Goal: Information Seeking & Learning: Learn about a topic

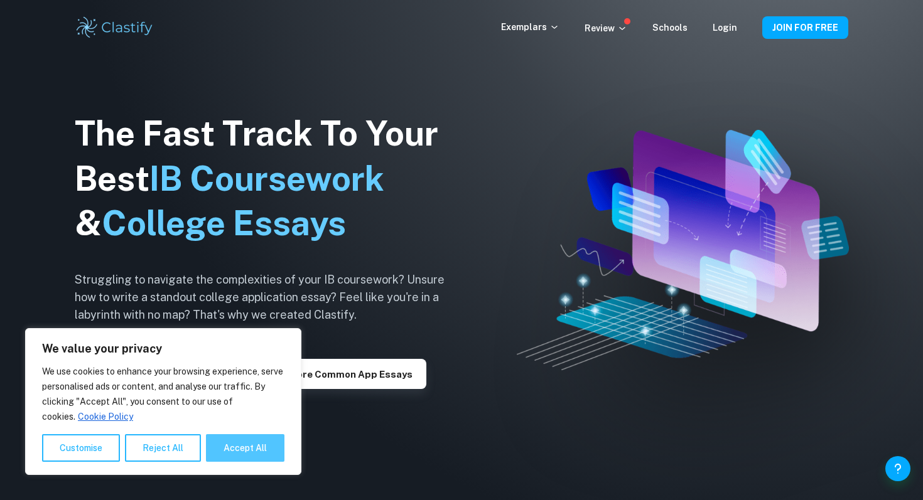
click at [232, 450] on button "Accept All" at bounding box center [245, 449] width 78 height 28
checkbox input "true"
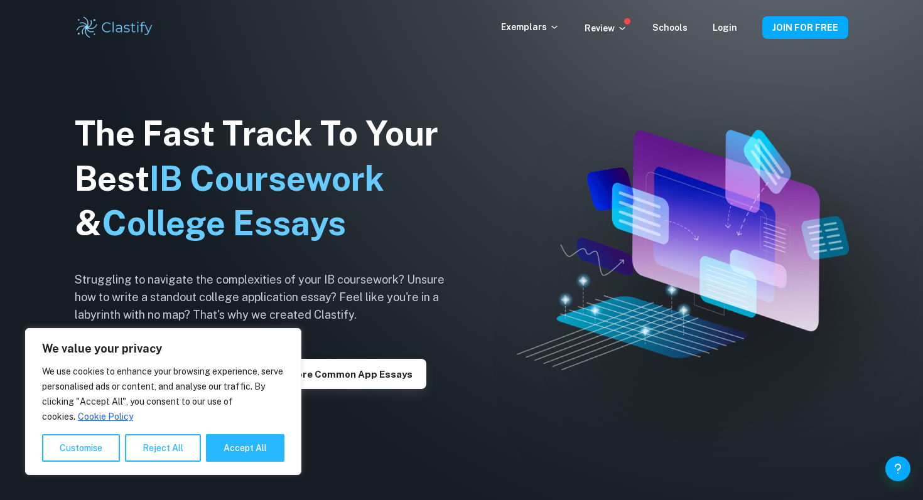
checkbox input "true"
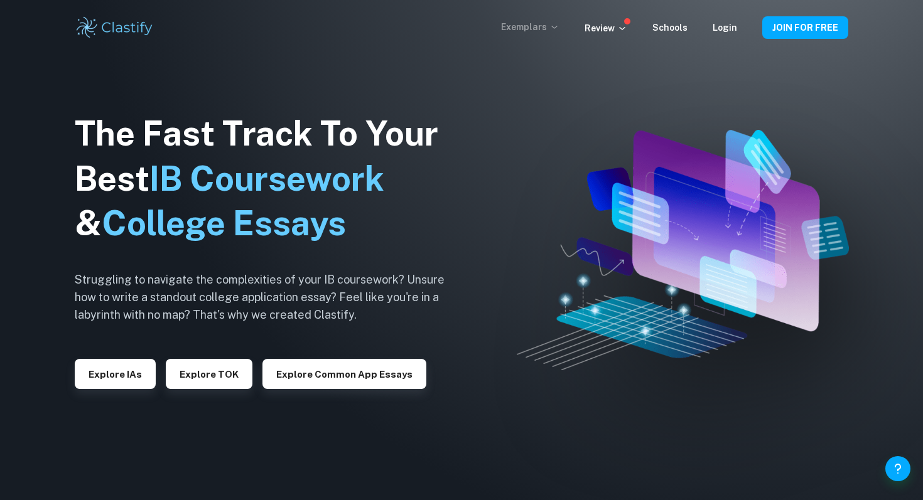
click at [530, 23] on p "Exemplars" at bounding box center [530, 27] width 58 height 14
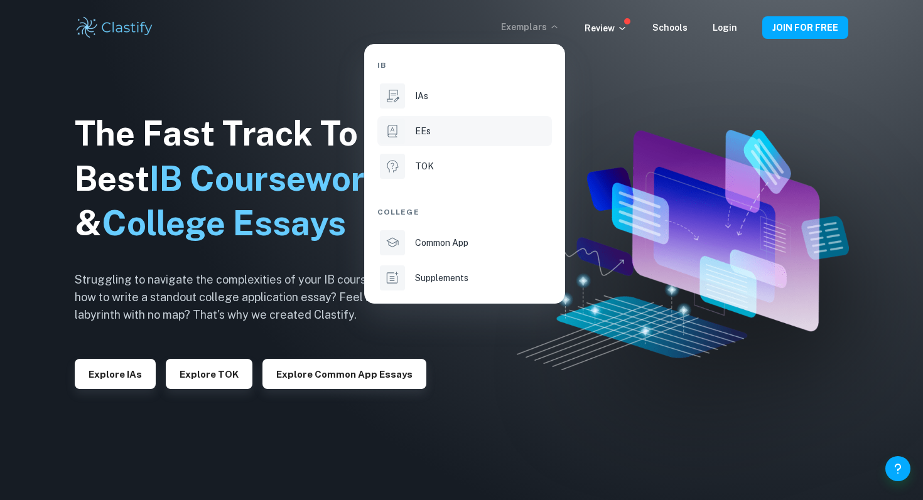
click at [419, 132] on p "EEs" at bounding box center [423, 131] width 16 height 14
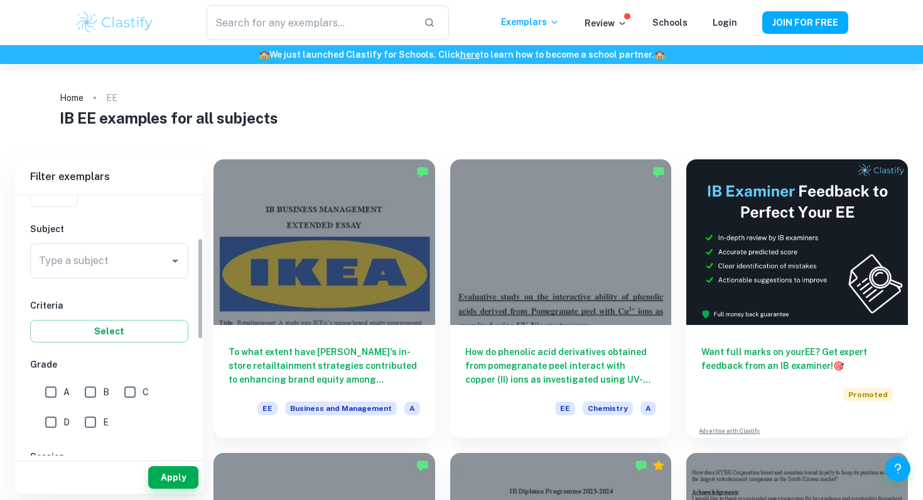
scroll to position [119, 0]
click at [168, 259] on icon "Open" at bounding box center [175, 259] width 15 height 15
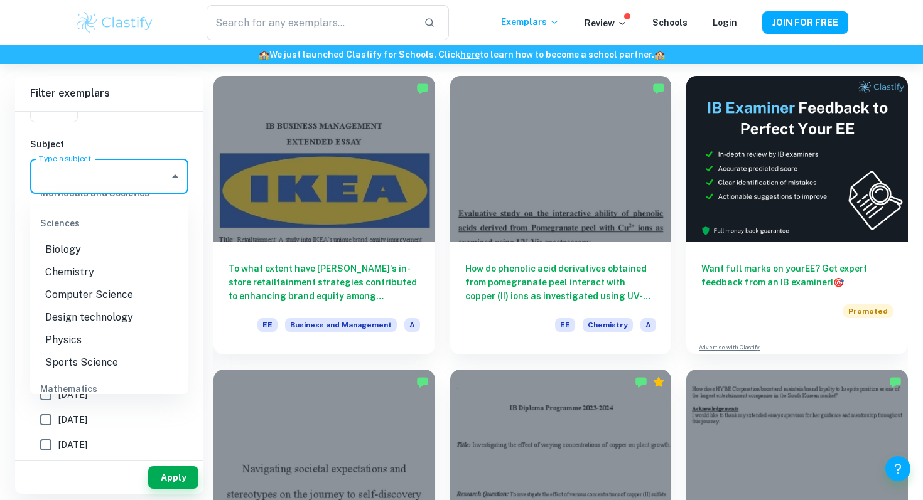
scroll to position [1415, 0]
click at [59, 340] on li "Physics" at bounding box center [109, 339] width 158 height 23
type input "Physics"
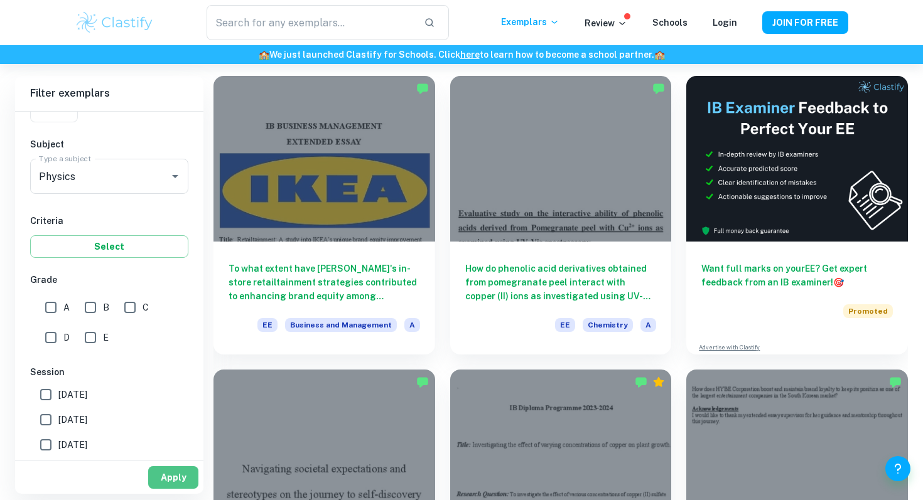
click at [175, 478] on button "Apply" at bounding box center [173, 478] width 50 height 23
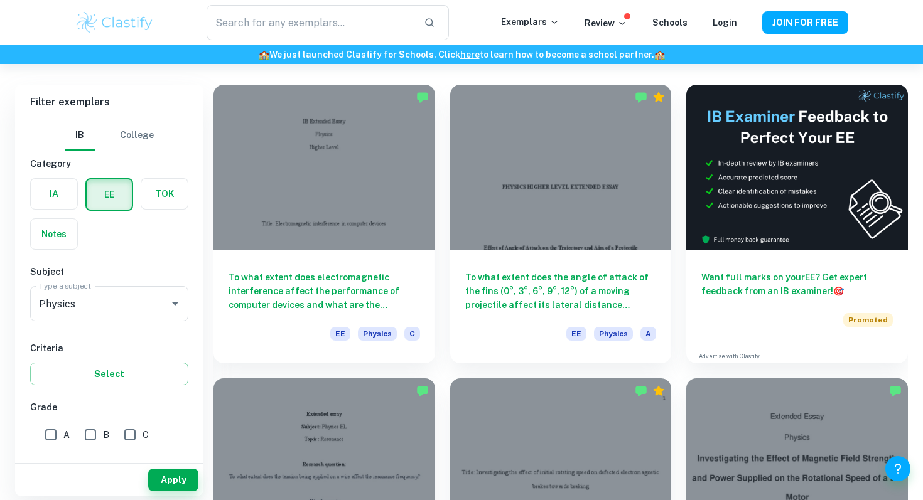
scroll to position [77, 0]
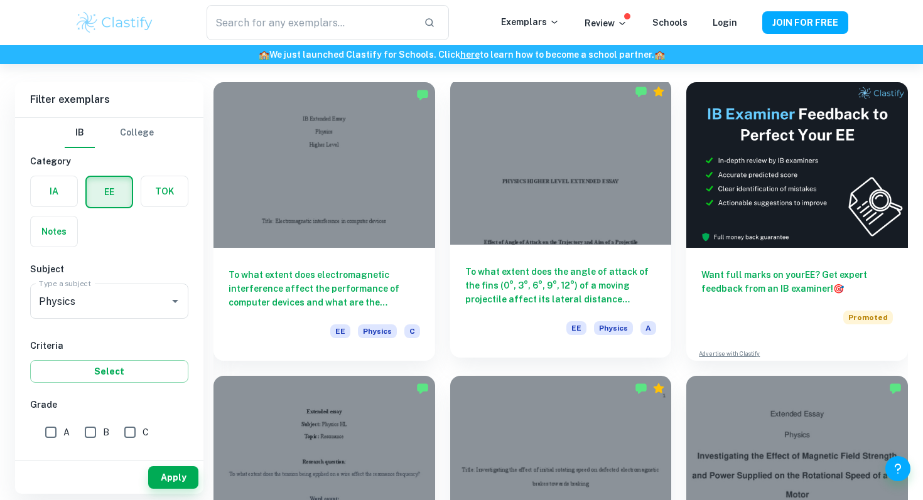
click at [554, 229] on div at bounding box center [561, 162] width 222 height 166
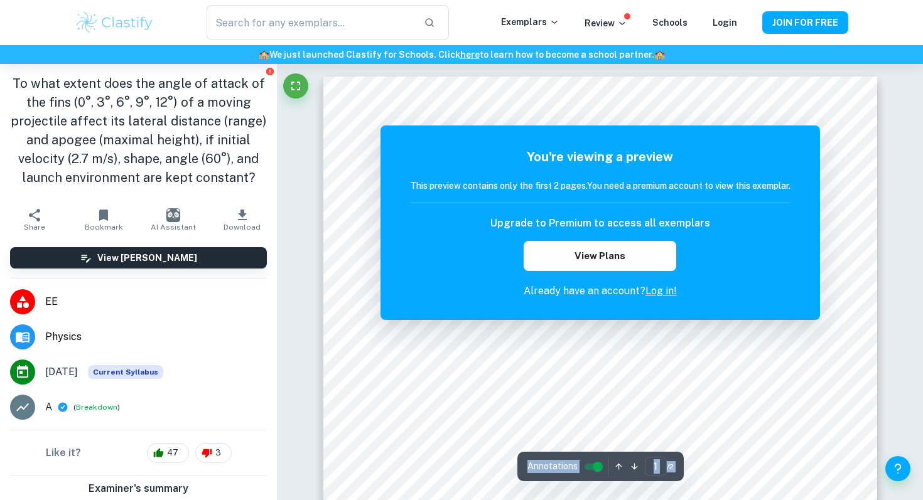
copy div "Loremip do Sita Con Adip Elitsed Doeiusmod T Inc utlabore etdol ma ali eni admi…"
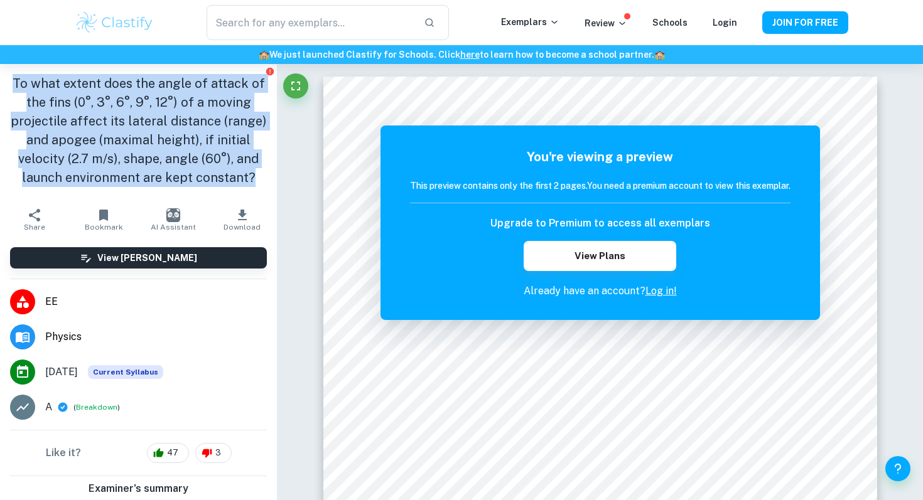
drag, startPoint x: 14, startPoint y: 80, endPoint x: 260, endPoint y: 177, distance: 264.4
click at [260, 177] on h1 "To what extent does the angle of attack of the fins (0°, 3°, 6°, 9°, 12°) of a …" at bounding box center [138, 130] width 257 height 113
copy h1 "To what extent does the angle of attack of the fins (0°, 3°, 6°, 9°, 12°) of a …"
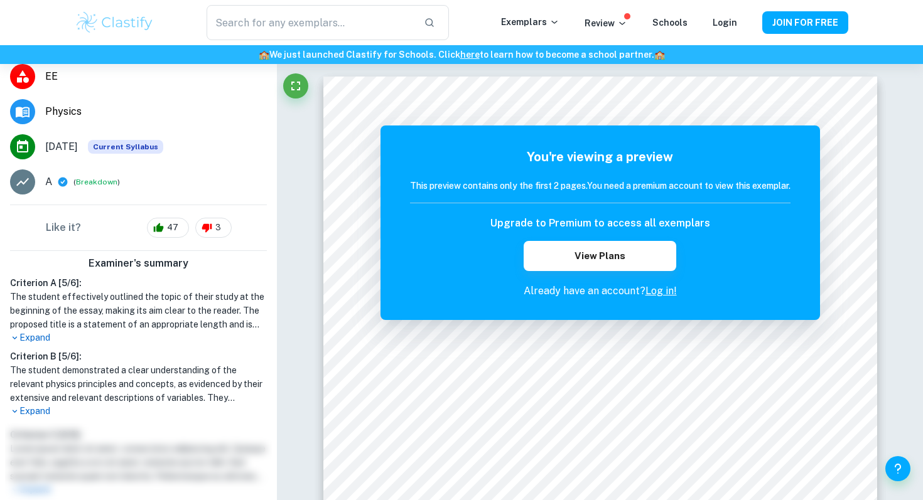
scroll to position [235, 0]
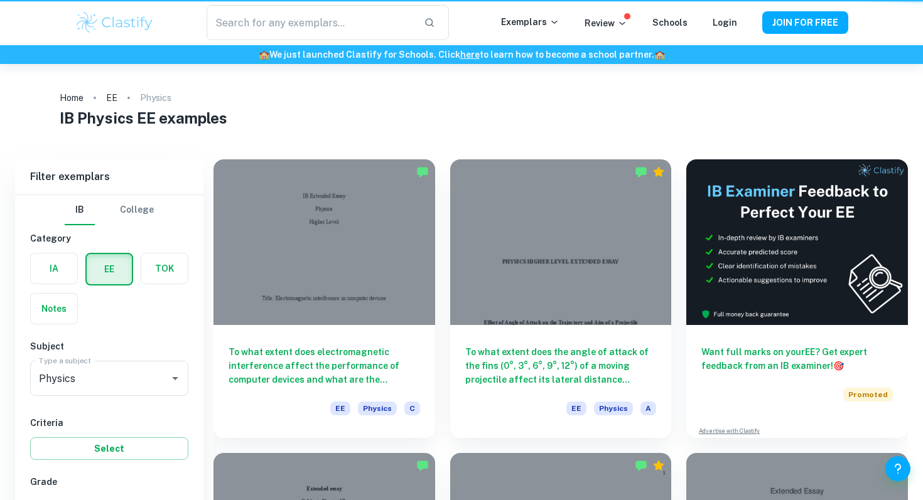
scroll to position [77, 0]
